Goal: Task Accomplishment & Management: Use online tool/utility

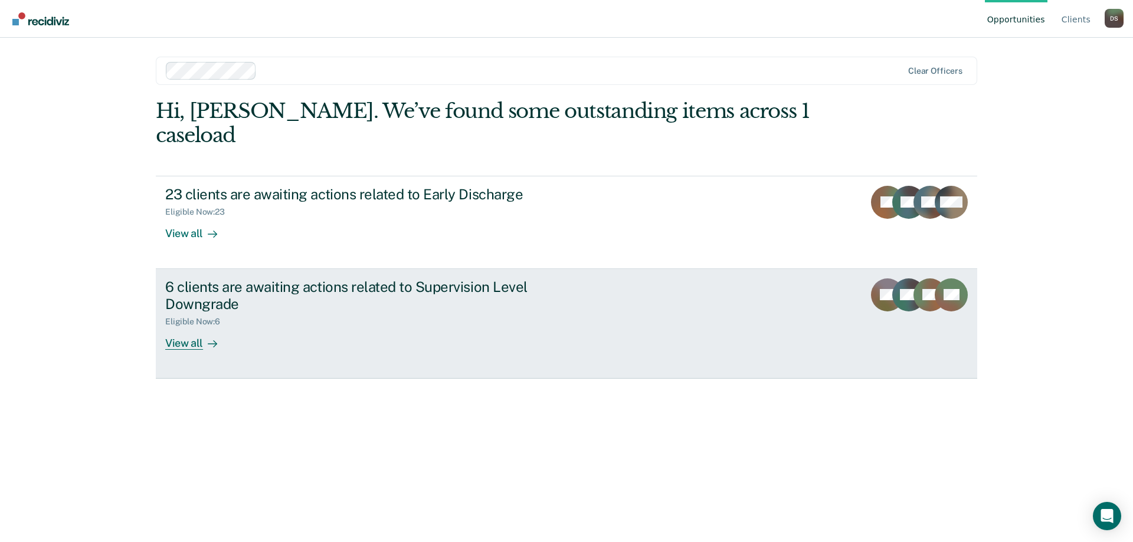
click at [182, 327] on div "View all" at bounding box center [198, 338] width 66 height 23
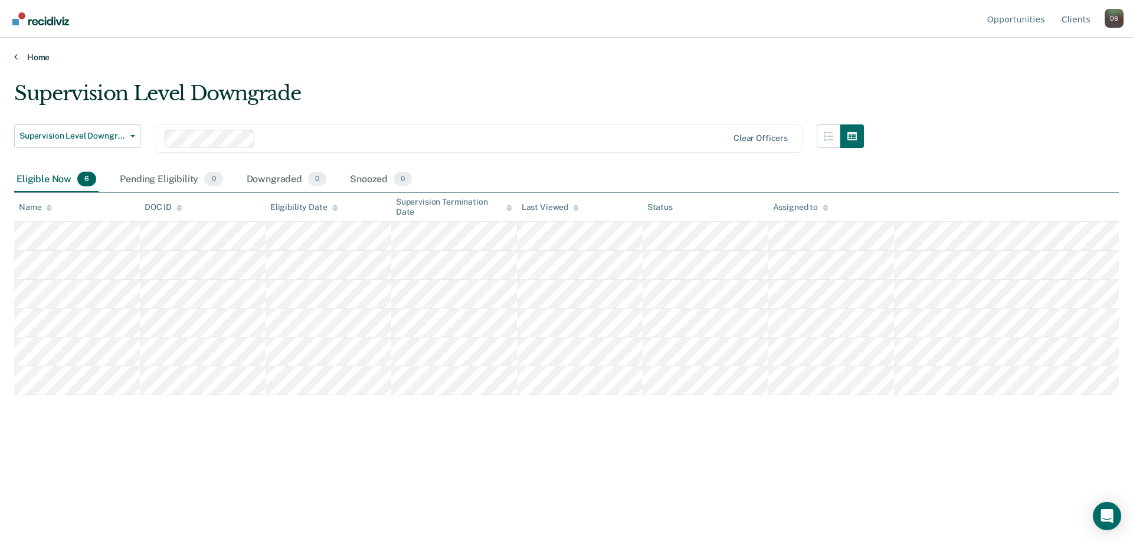
click at [25, 56] on link "Home" at bounding box center [566, 57] width 1105 height 11
